Goal: Information Seeking & Learning: Learn about a topic

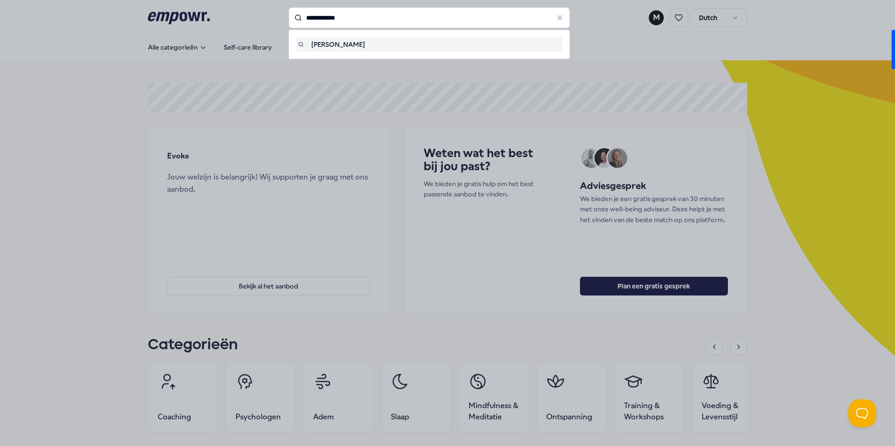
type input "**********"
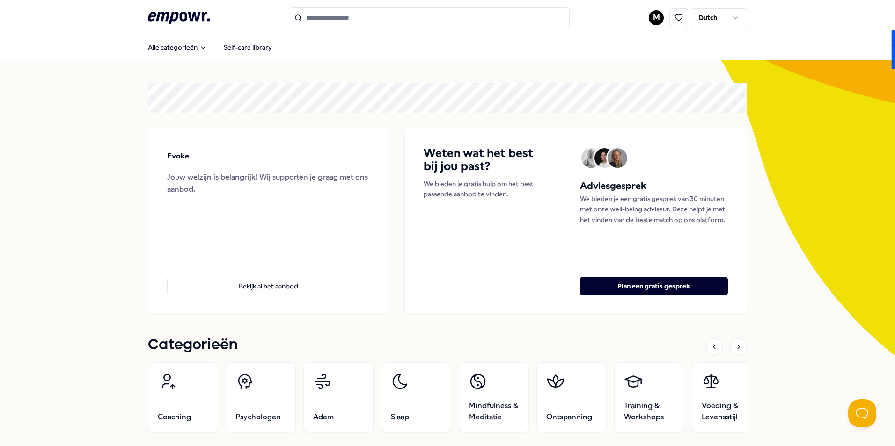
type input "**********"
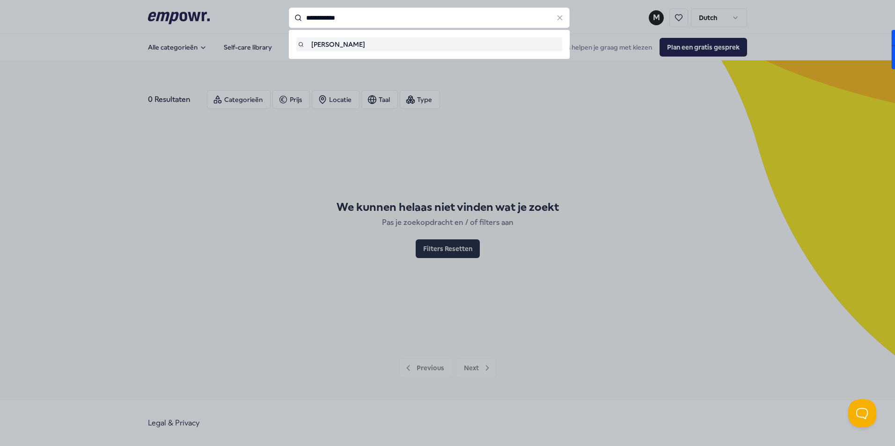
drag, startPoint x: 361, startPoint y: 23, endPoint x: 226, endPoint y: 23, distance: 134.3
click at [289, 23] on div "**********" at bounding box center [429, 17] width 281 height 21
type input "*"
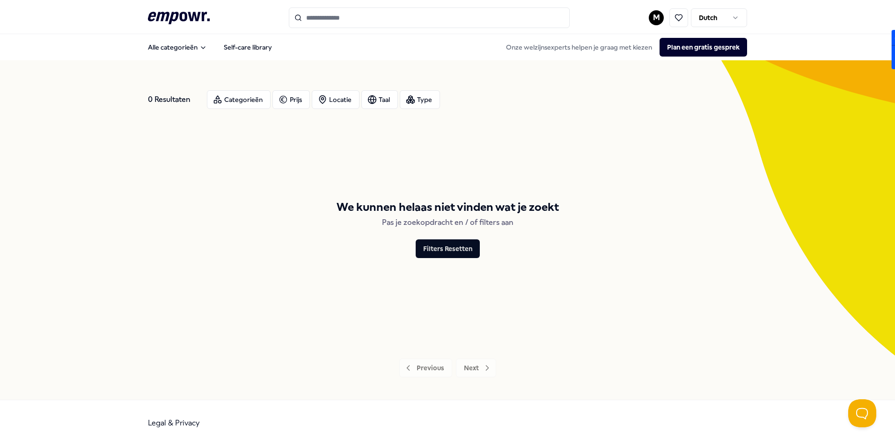
click at [173, 17] on icon ".empowr-logo_svg__cls-1{fill:#03032f}" at bounding box center [179, 17] width 62 height 17
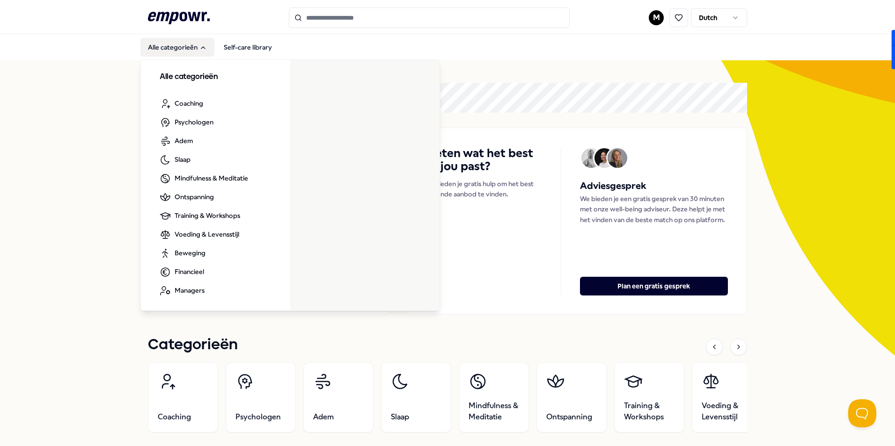
click at [166, 45] on button "Alle categorieën" at bounding box center [177, 47] width 74 height 19
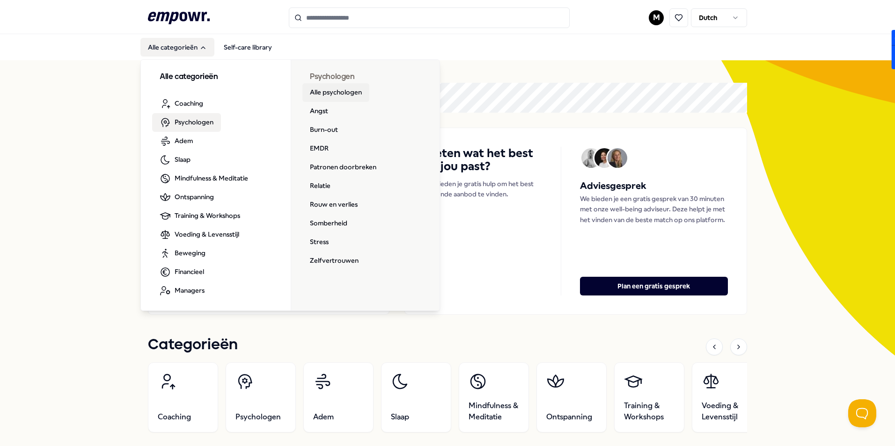
click at [320, 93] on link "Alle psychologen" at bounding box center [335, 92] width 67 height 19
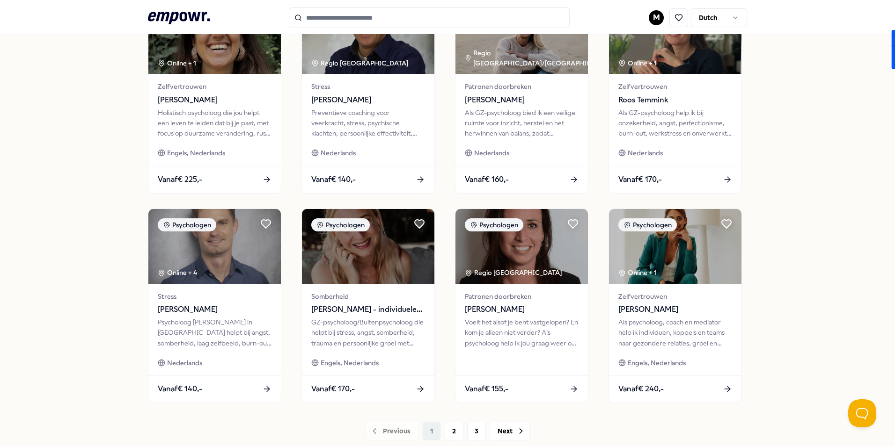
scroll to position [374, 0]
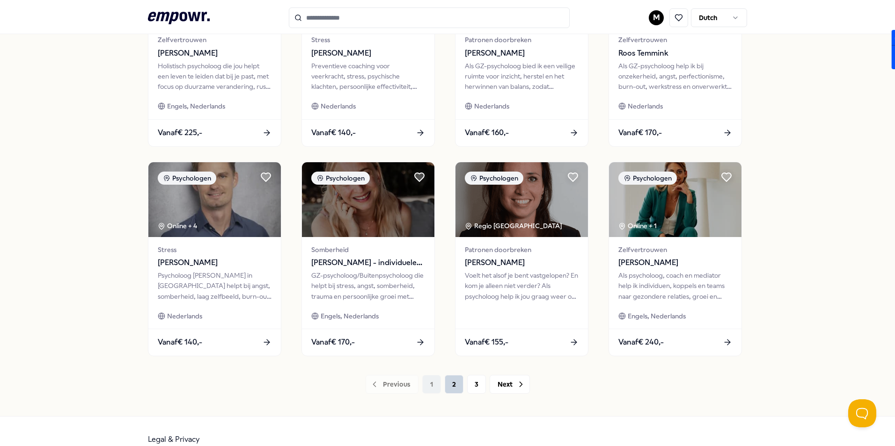
click at [446, 389] on button "2" at bounding box center [453, 384] width 19 height 19
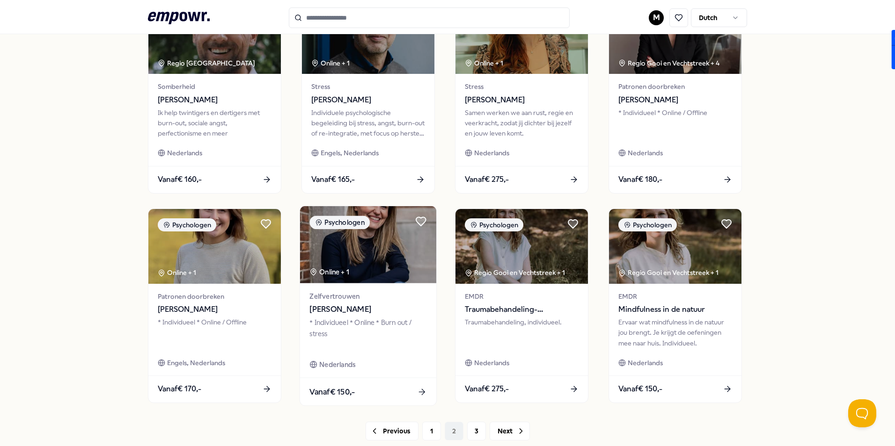
scroll to position [374, 0]
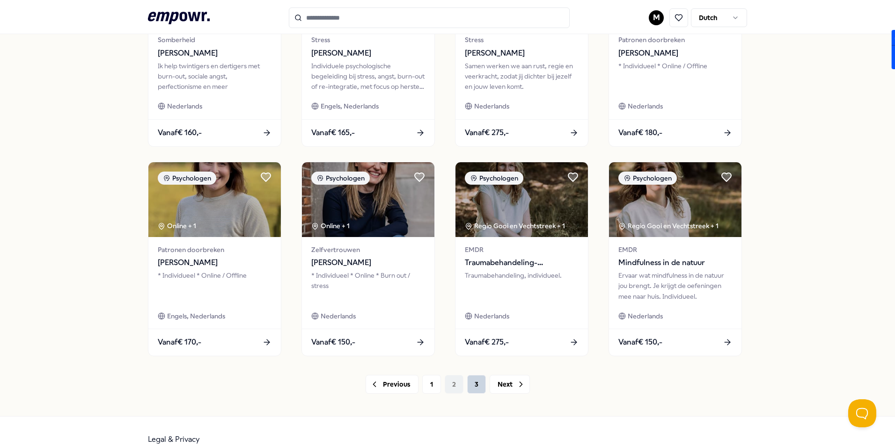
click at [472, 390] on button "3" at bounding box center [476, 384] width 19 height 19
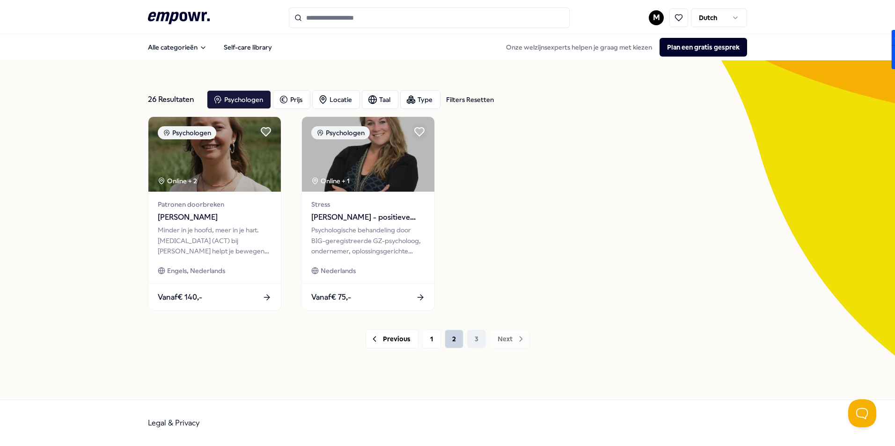
click at [459, 340] on button "2" at bounding box center [453, 339] width 19 height 19
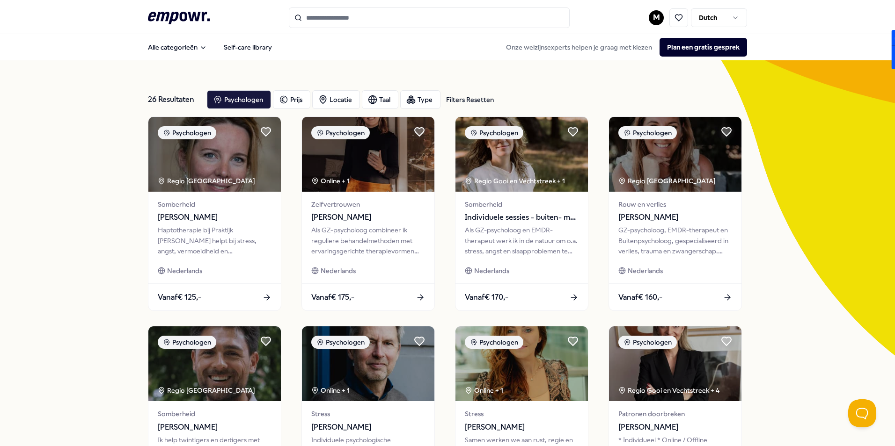
click at [649, 19] on html ".empowr-logo_svg__cls-1{fill:#03032f} M Dutch Alle categorieën Self-care librar…" at bounding box center [447, 223] width 895 height 446
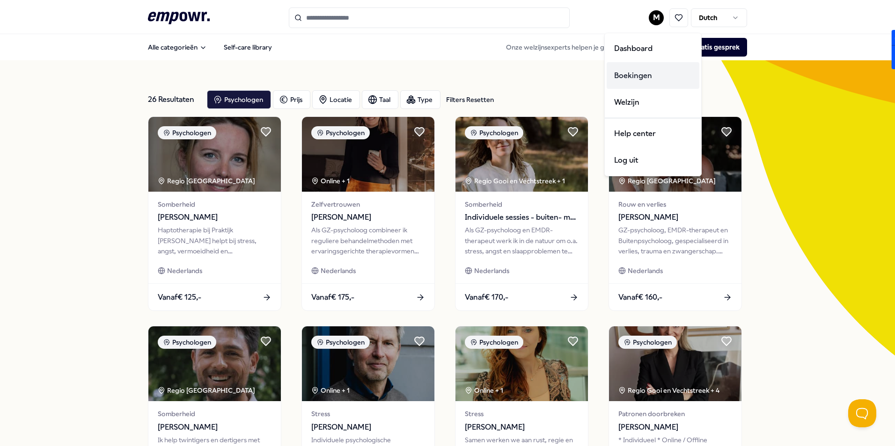
click at [640, 73] on div "Boekingen" at bounding box center [652, 75] width 93 height 27
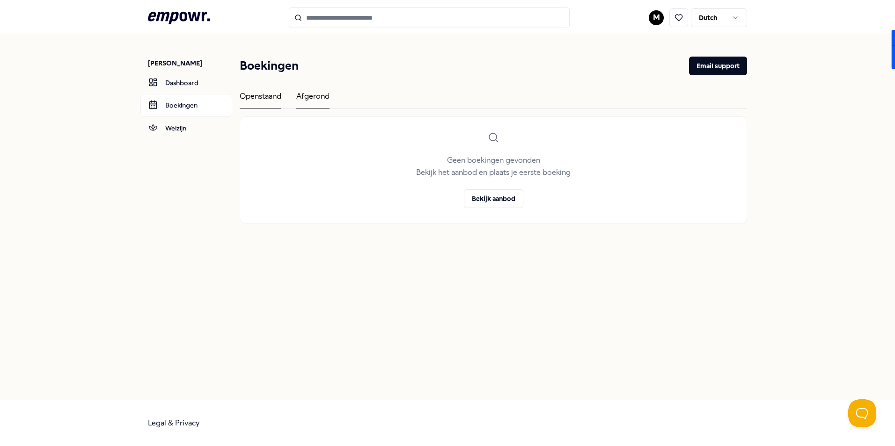
click at [317, 92] on div "Afgerond" at bounding box center [312, 99] width 33 height 18
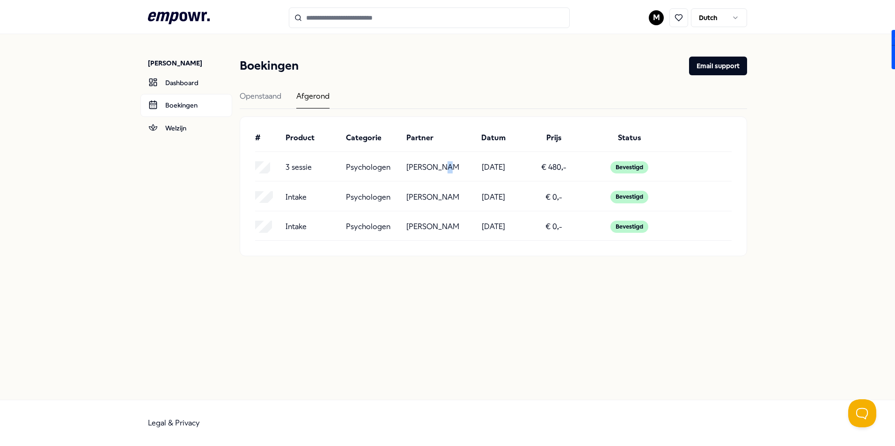
click at [439, 169] on p "[PERSON_NAME]" at bounding box center [432, 167] width 53 height 12
drag, startPoint x: 439, startPoint y: 169, endPoint x: 434, endPoint y: 170, distance: 4.7
click at [434, 170] on p "[PERSON_NAME]" at bounding box center [432, 167] width 53 height 12
drag, startPoint x: 434, startPoint y: 170, endPoint x: 350, endPoint y: 171, distance: 84.2
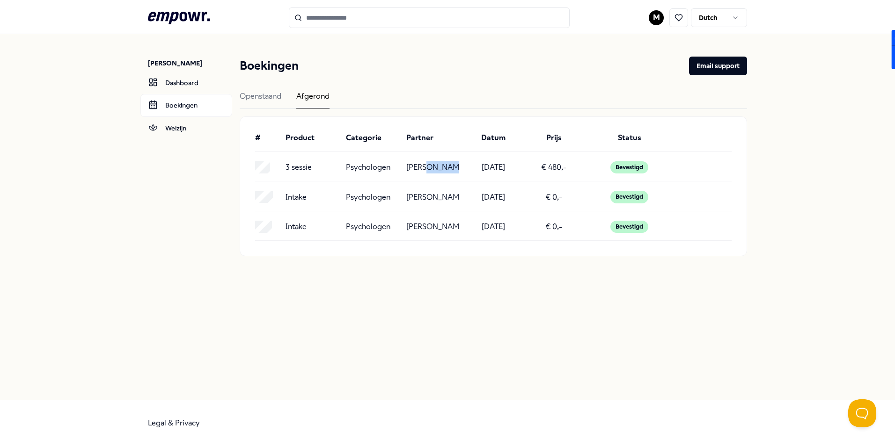
click at [350, 171] on p "Psychologen" at bounding box center [368, 167] width 44 height 12
click at [636, 167] on div "Bevestigd" at bounding box center [629, 167] width 38 height 12
click at [313, 146] on div "# Product Categorie Partner Datum Prijs Status" at bounding box center [493, 142] width 476 height 20
click at [407, 171] on p "[PERSON_NAME]" at bounding box center [432, 167] width 53 height 12
drag, startPoint x: 408, startPoint y: 166, endPoint x: 464, endPoint y: 164, distance: 56.2
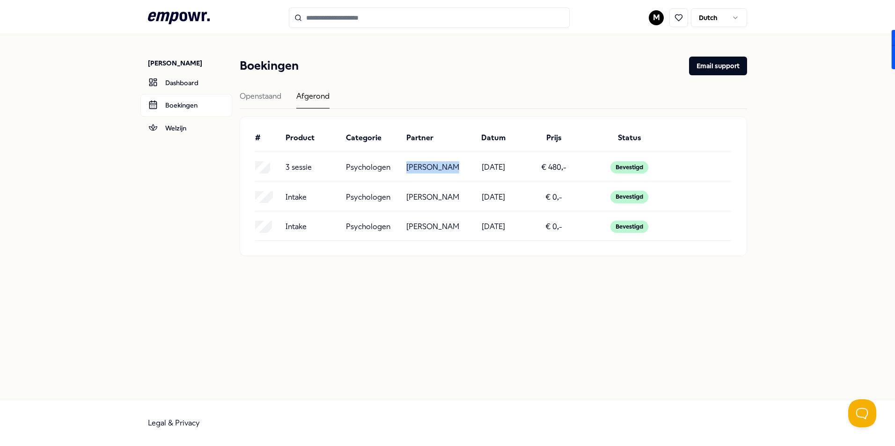
click at [464, 164] on div "3 sessie Psychologen [PERSON_NAME] [DATE] € 480,- Bevestigd" at bounding box center [493, 167] width 476 height 12
copy p "[PERSON_NAME]"
click at [386, 19] on input "Search for products, categories or subcategories" at bounding box center [429, 17] width 281 height 21
paste input "**********"
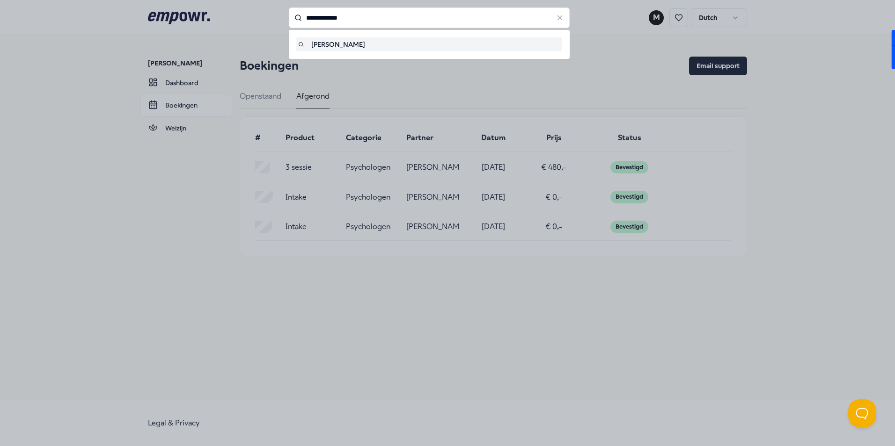
type input "**********"
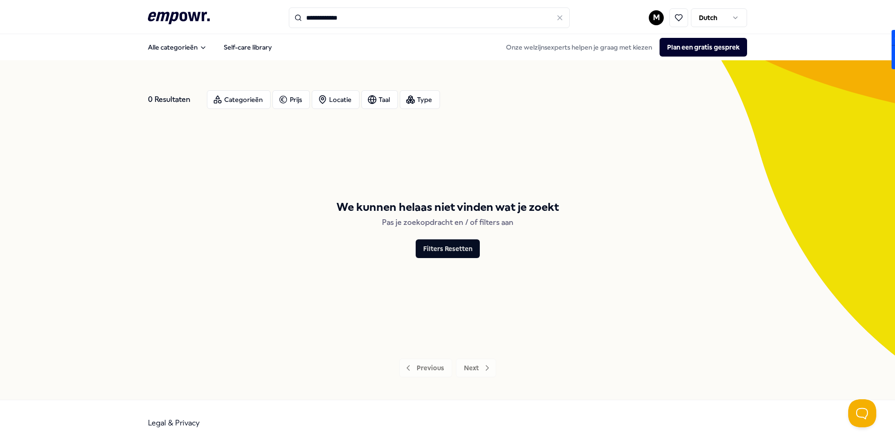
click at [330, 25] on input "**********" at bounding box center [429, 17] width 281 height 21
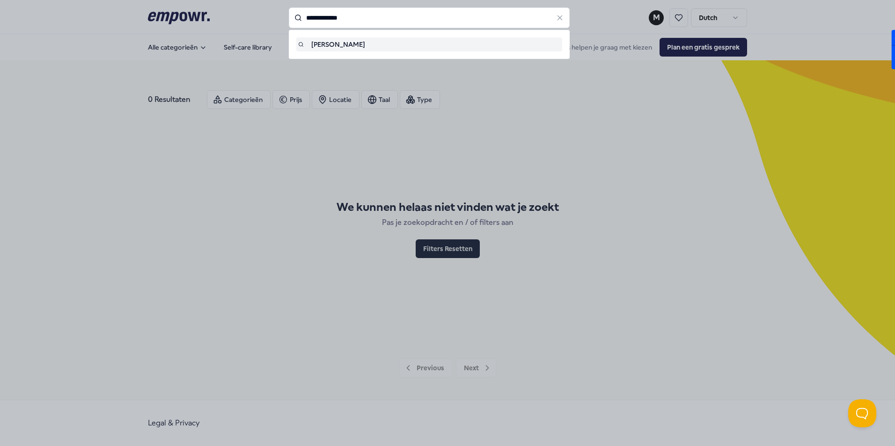
click at [330, 25] on input "**********" at bounding box center [429, 17] width 281 height 21
type input "****"
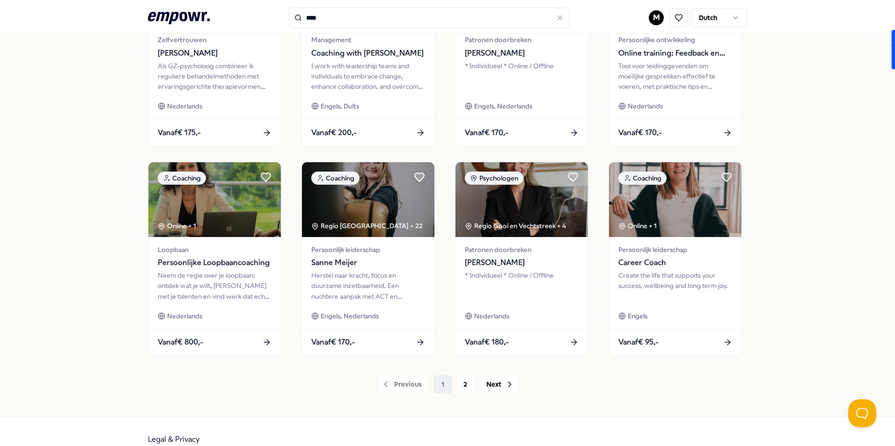
scroll to position [391, 0]
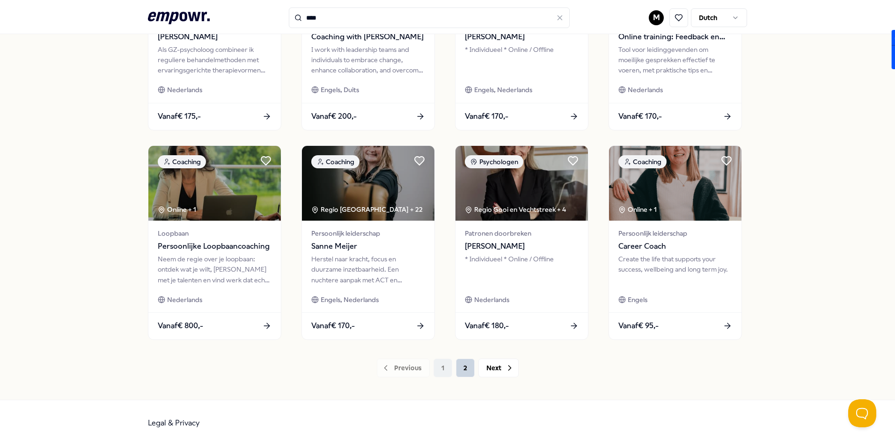
click at [467, 369] on button "2" at bounding box center [465, 368] width 19 height 19
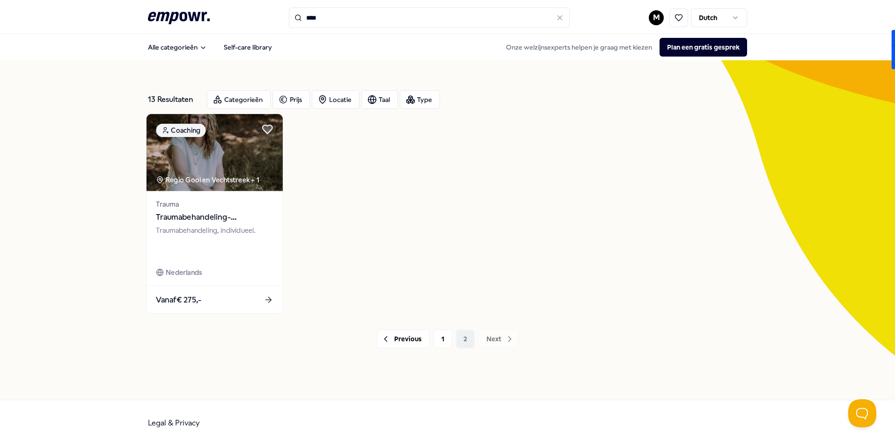
click at [204, 211] on span "Traumabehandeling- Buitenbehandeling -(Werkgerelateerd) trauma" at bounding box center [214, 217] width 117 height 12
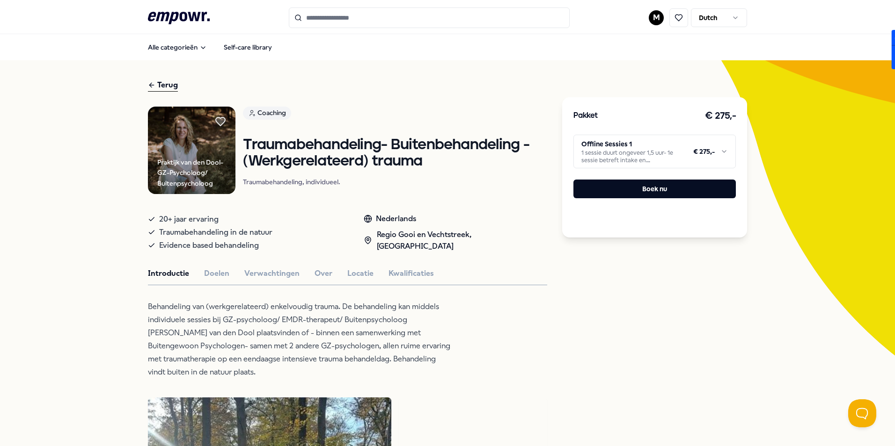
scroll to position [47, 0]
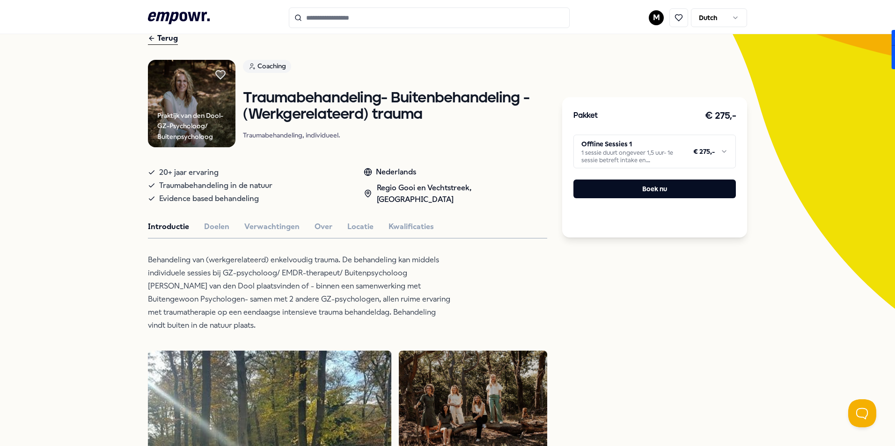
click at [419, 276] on p "Behandeling van (werkgerelateerd) enkelvoudig trauma. De behandeling kan middel…" at bounding box center [300, 293] width 304 height 79
drag, startPoint x: 419, startPoint y: 276, endPoint x: 425, endPoint y: 282, distance: 8.6
click at [425, 275] on p "Behandeling van (werkgerelateerd) enkelvoudig trauma. De behandeling kan middel…" at bounding box center [300, 293] width 304 height 79
click at [428, 294] on p "Behandeling van (werkgerelateerd) enkelvoudig trauma. De behandeling kan middel…" at bounding box center [300, 293] width 304 height 79
drag, startPoint x: 428, startPoint y: 294, endPoint x: 278, endPoint y: 293, distance: 149.3
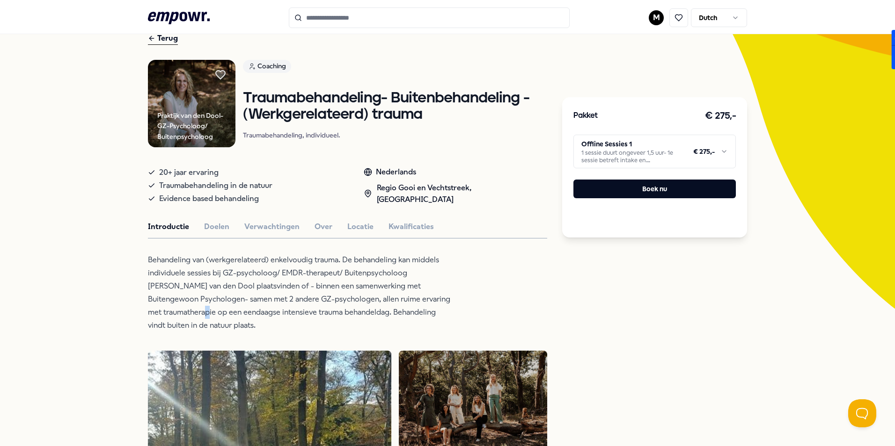
click at [278, 293] on p "Behandeling van (werkgerelateerd) enkelvoudig trauma. De behandeling kan middel…" at bounding box center [300, 293] width 304 height 79
